Goal: Transaction & Acquisition: Purchase product/service

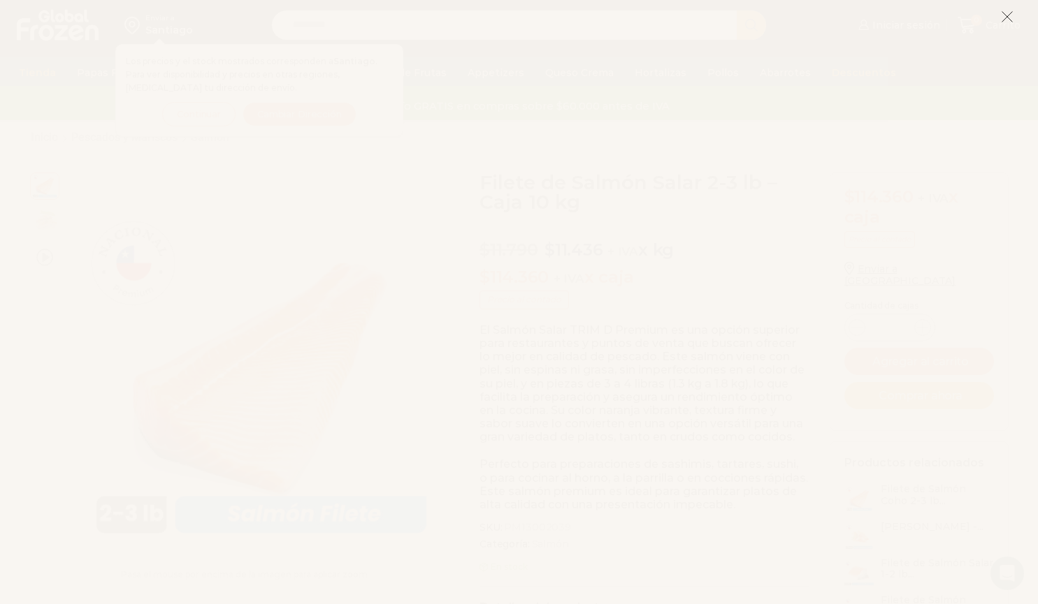
click at [1008, 16] on line at bounding box center [1007, 17] width 10 height 10
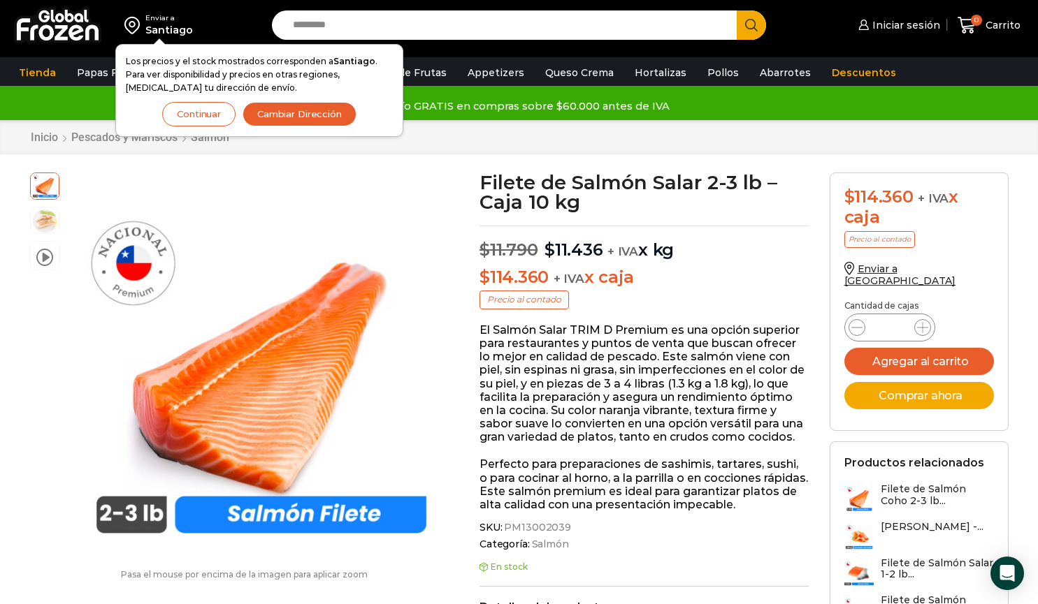
click at [77, 90] on div "Envío GRATIS en compras sobre $60.000 antes de IVA Envío GRATIS en compras sobr…" at bounding box center [519, 102] width 1038 height 35
click at [185, 7] on div "Enviar a Santiago Los precios y el stock mostrados corresponden a Santiago . Pa…" at bounding box center [132, 25] width 251 height 50
click at [213, 117] on button "Continuar" at bounding box center [198, 114] width 73 height 24
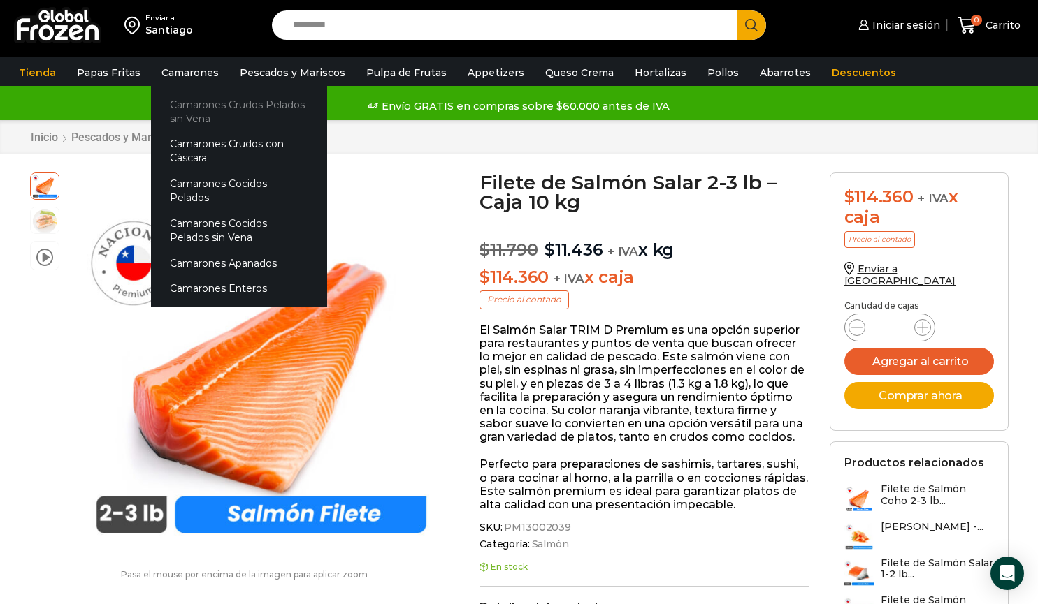
click at [188, 101] on link "Camarones Crudos Pelados sin Vena" at bounding box center [239, 112] width 176 height 40
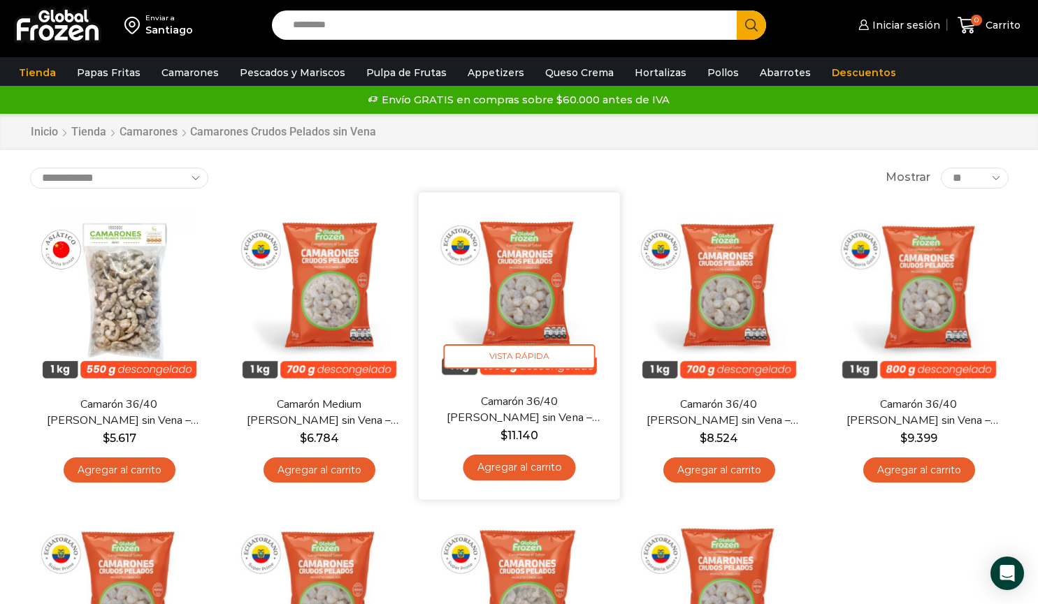
click at [560, 259] on img at bounding box center [519, 293] width 180 height 180
